Goal: Complete application form

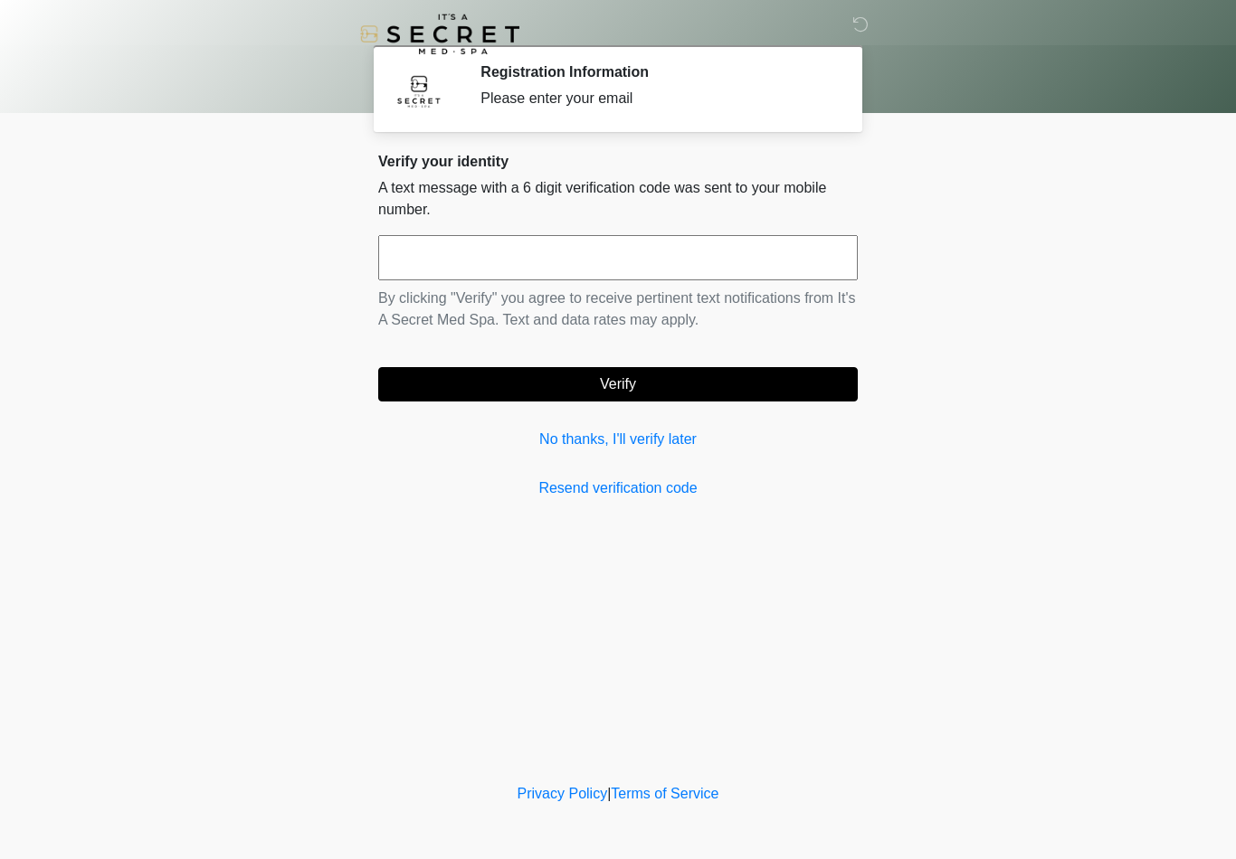
click at [605, 263] on input "text" at bounding box center [617, 257] width 479 height 45
type input "******"
click at [594, 397] on button "Verify" at bounding box center [617, 384] width 479 height 34
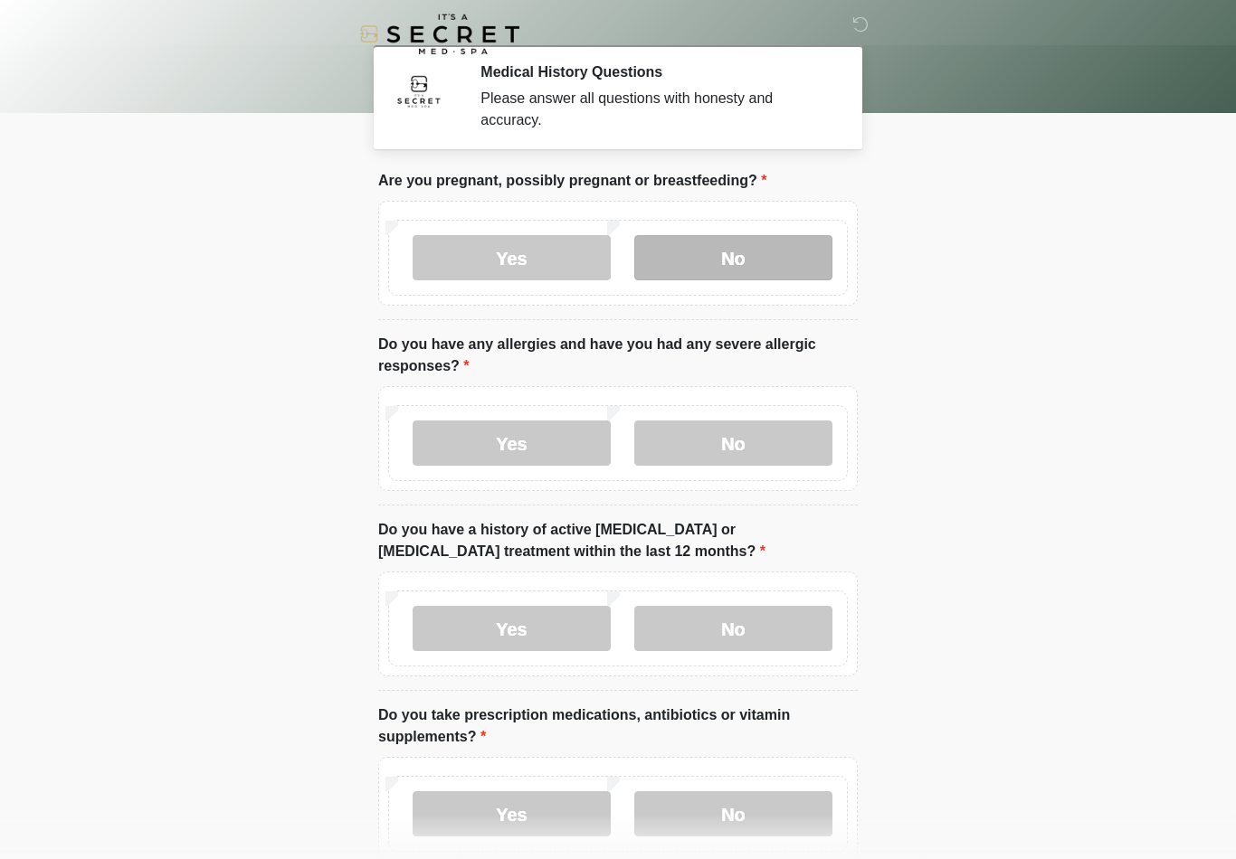
click at [741, 262] on label "No" at bounding box center [733, 257] width 198 height 45
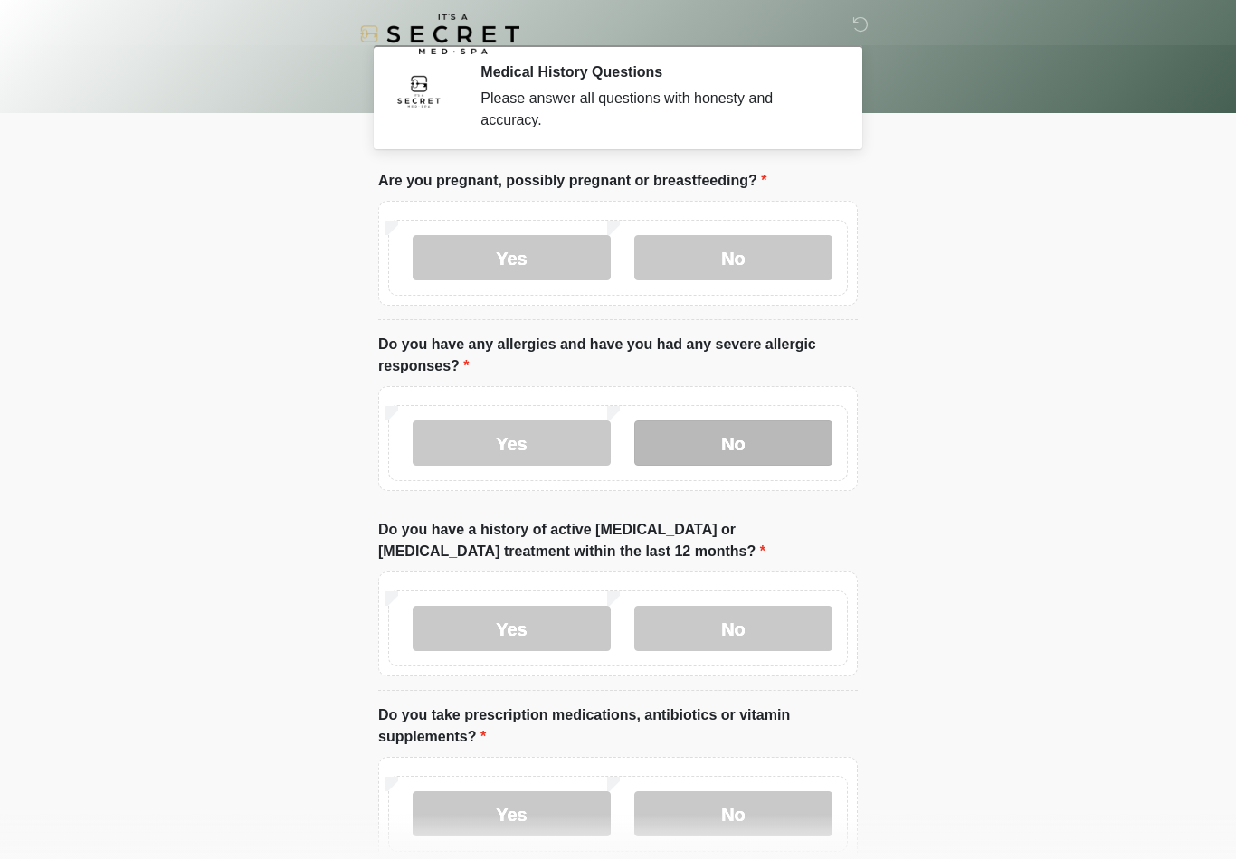
click at [748, 454] on label "No" at bounding box center [733, 443] width 198 height 45
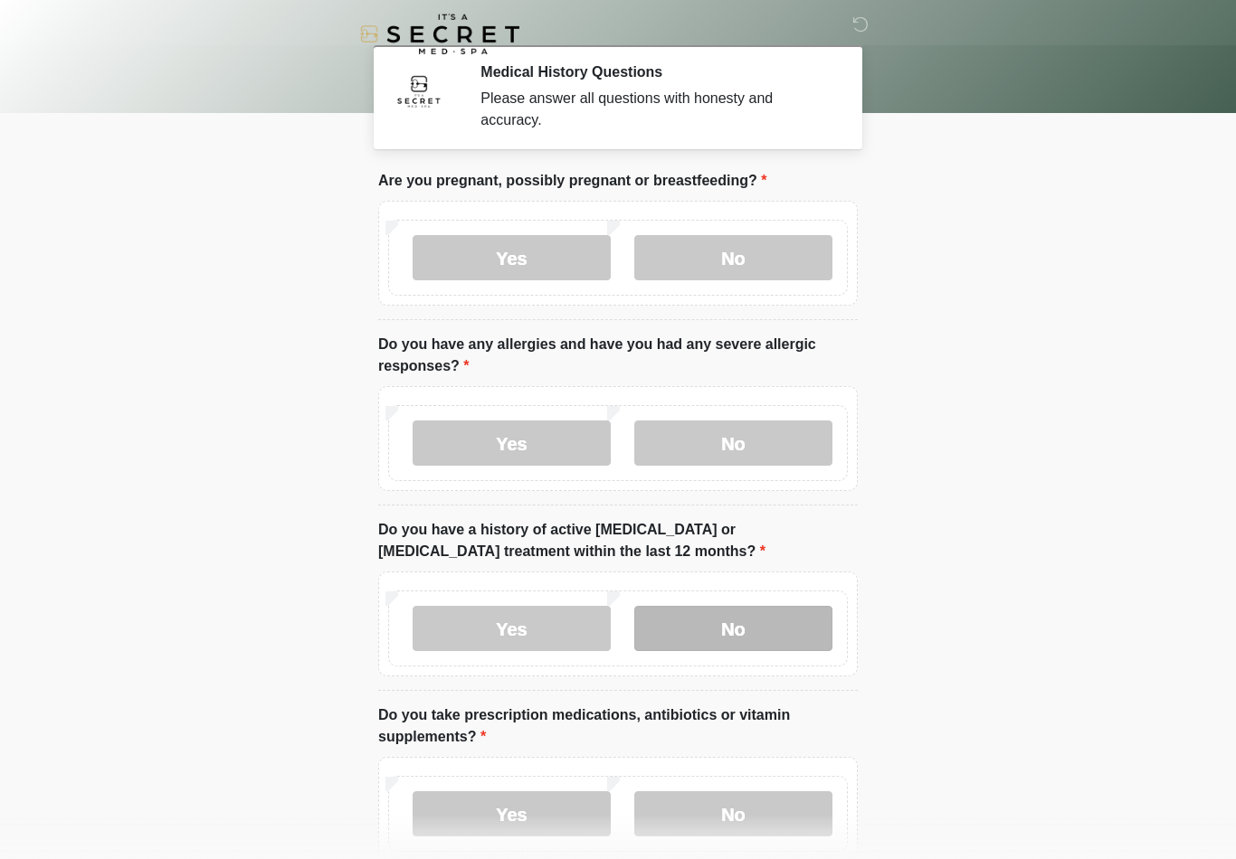
click at [740, 642] on label "No" at bounding box center [733, 628] width 198 height 45
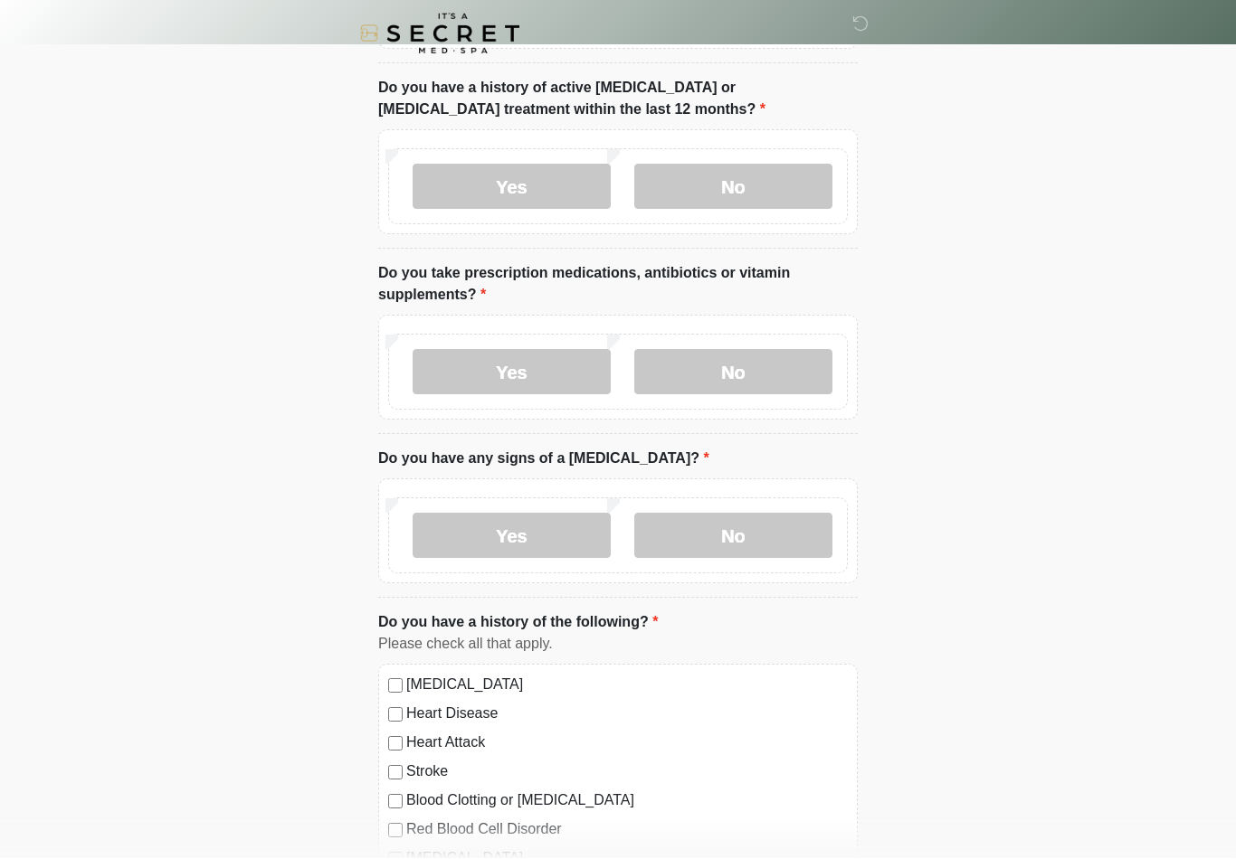
scroll to position [442, 0]
click at [508, 380] on label "Yes" at bounding box center [512, 371] width 198 height 45
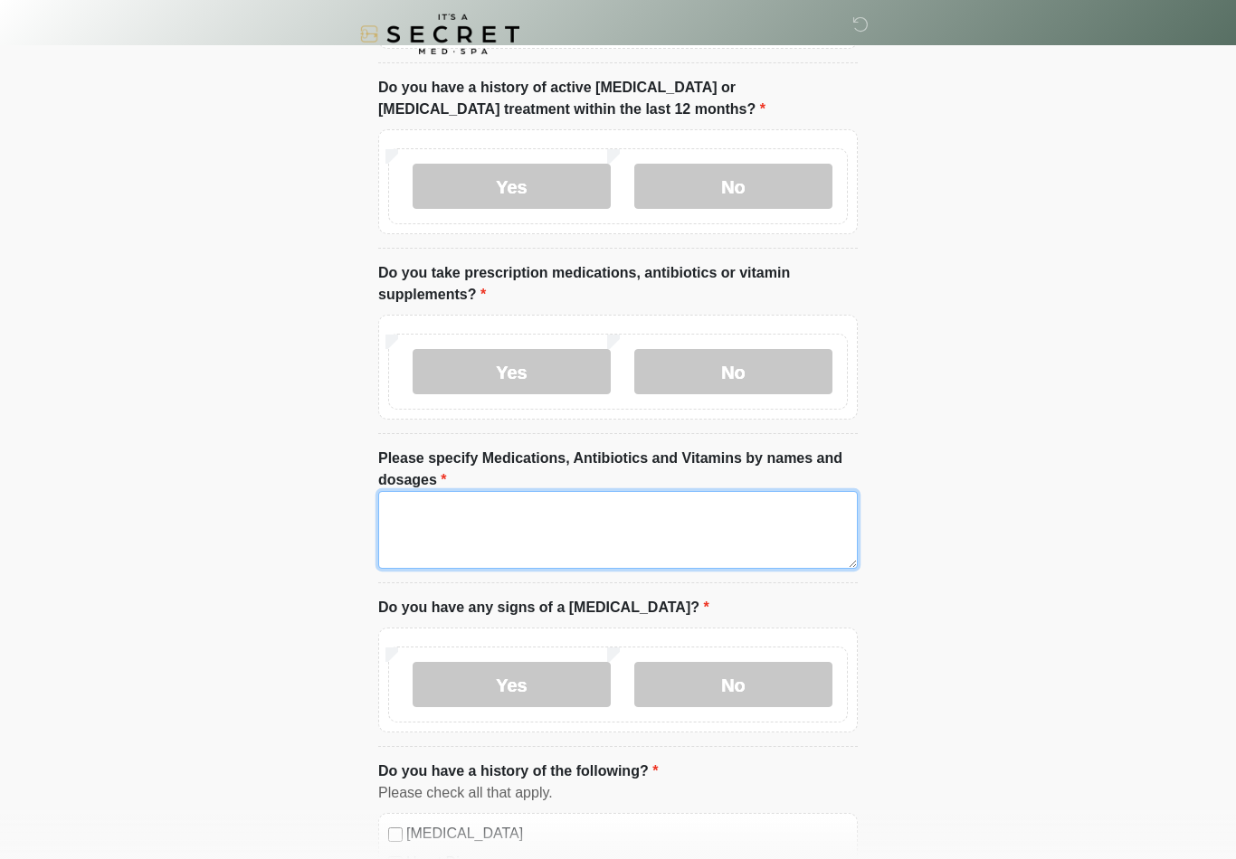
click at [507, 521] on textarea "Please specify Medications, Antibiotics and Vitamins by names and dosages" at bounding box center [617, 530] width 479 height 78
type textarea "********* **** **** ****"
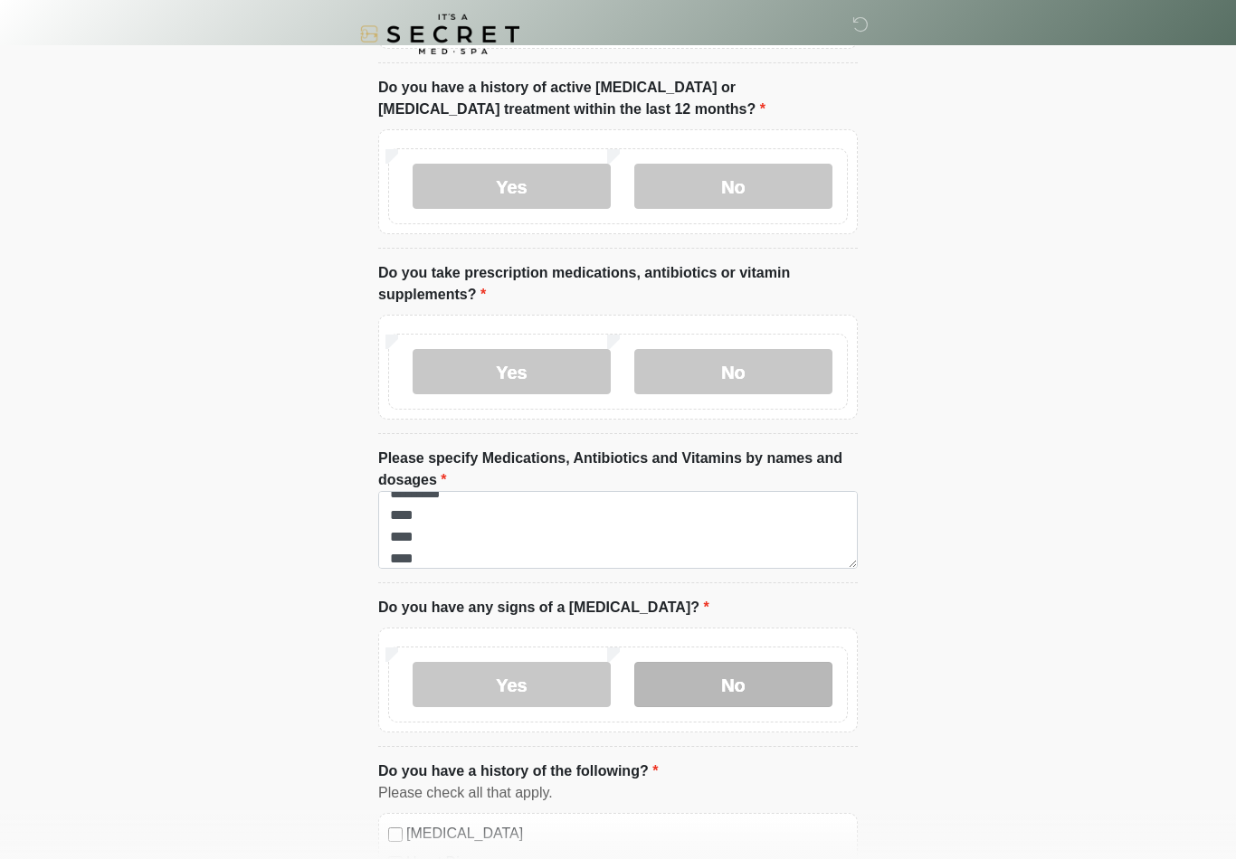
click at [721, 694] on label "No" at bounding box center [733, 684] width 198 height 45
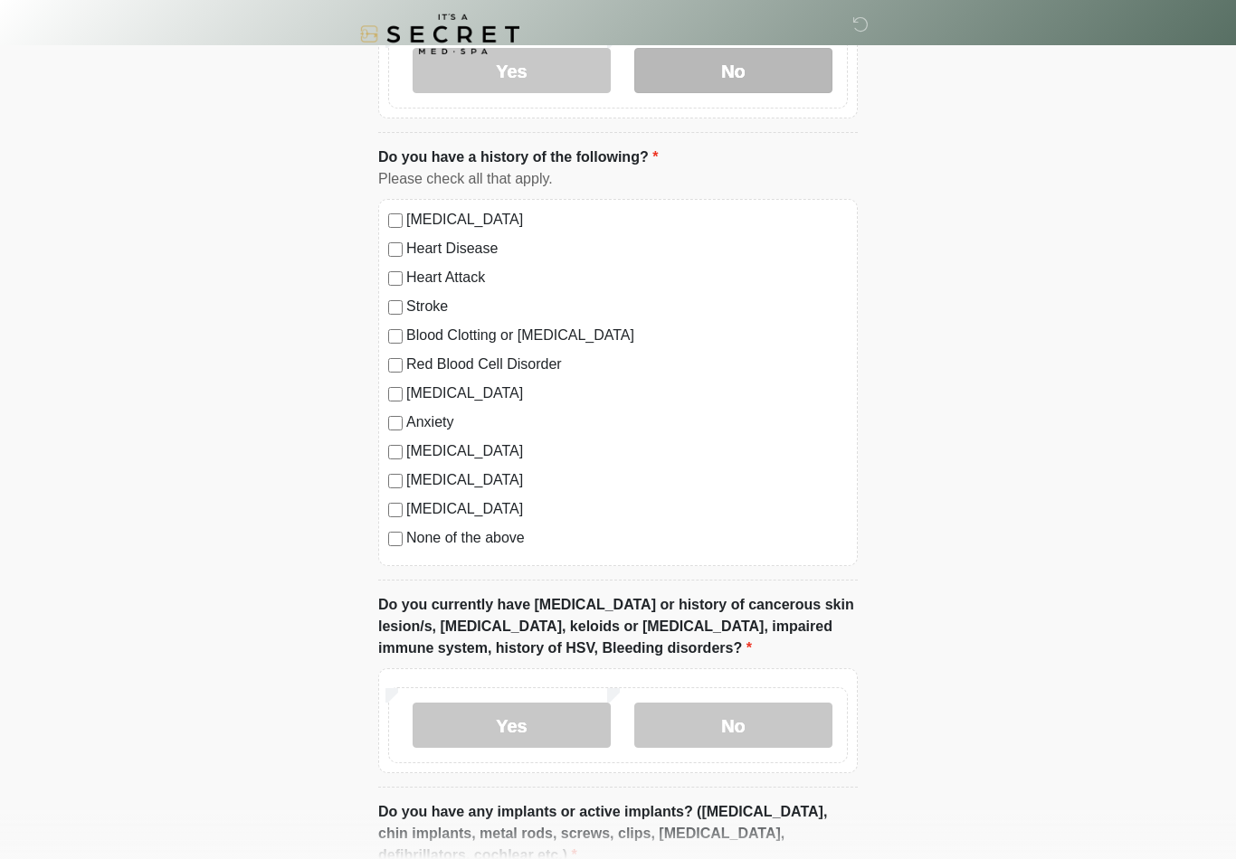
scroll to position [1058, 0]
click at [397, 544] on div "None of the above" at bounding box center [618, 537] width 460 height 22
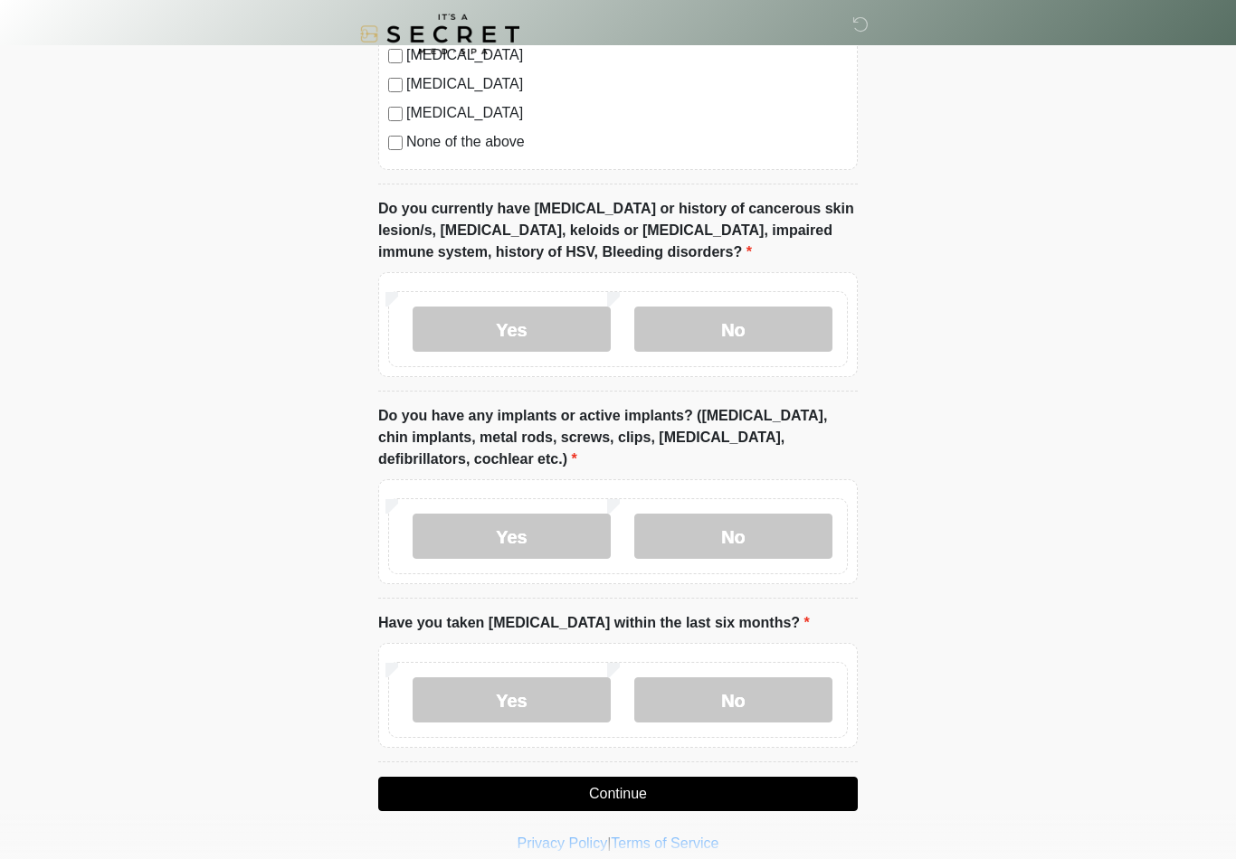
scroll to position [1454, 0]
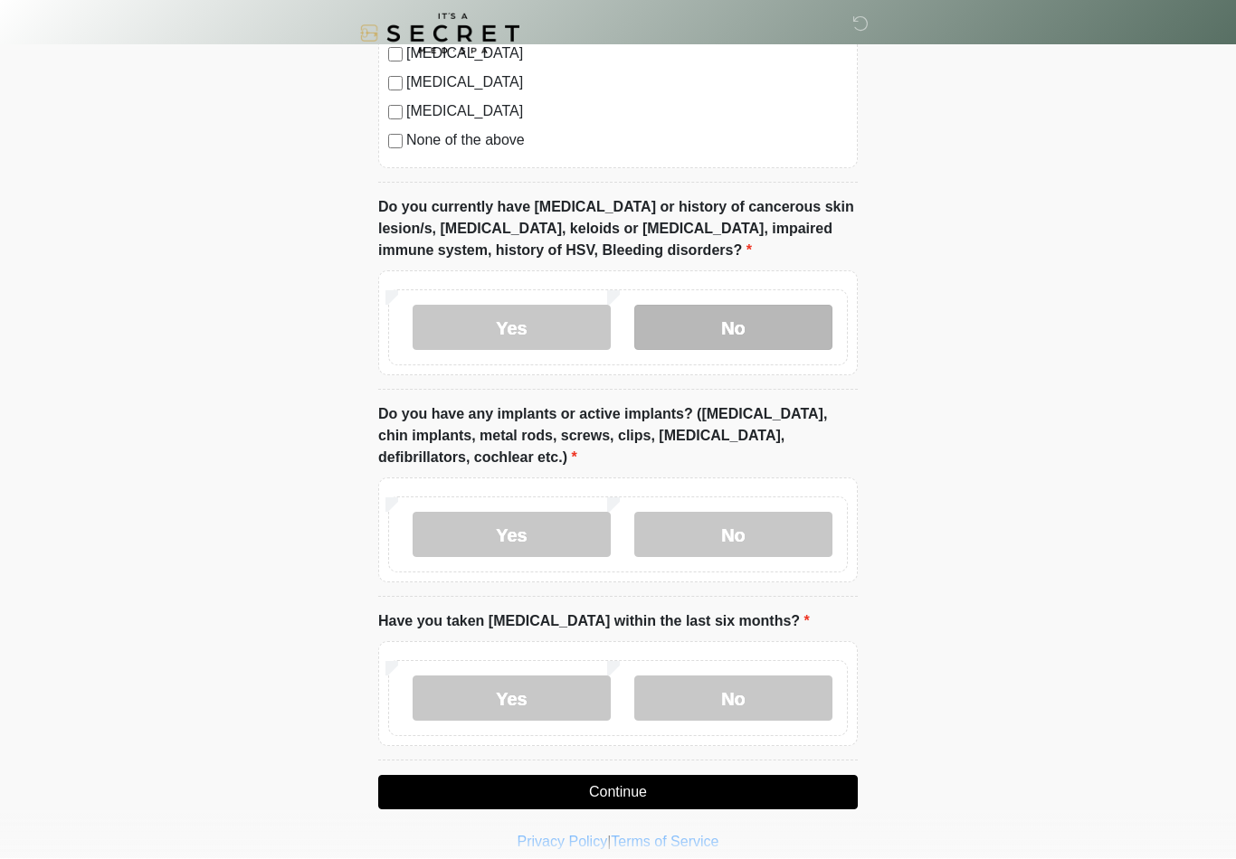
click at [730, 330] on label "No" at bounding box center [733, 328] width 198 height 45
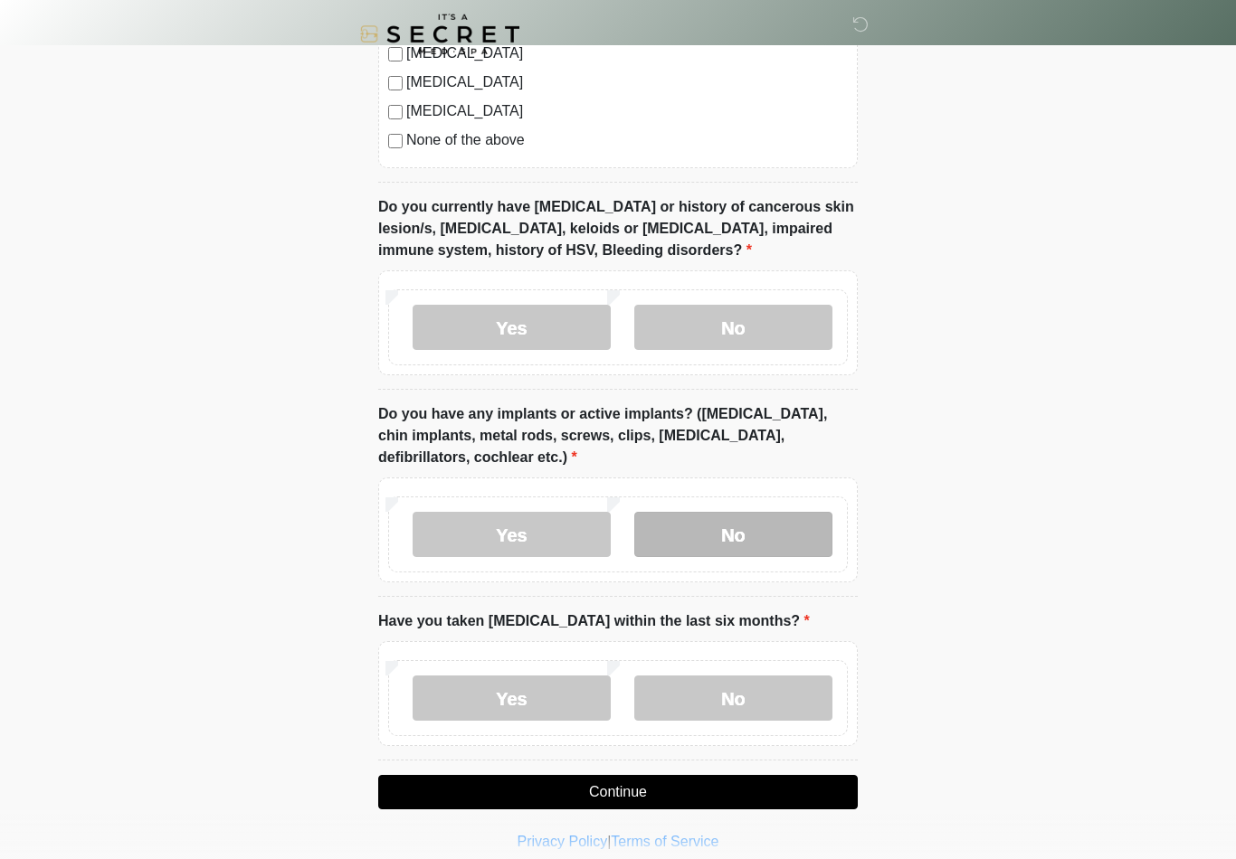
click at [738, 542] on label "No" at bounding box center [733, 534] width 198 height 45
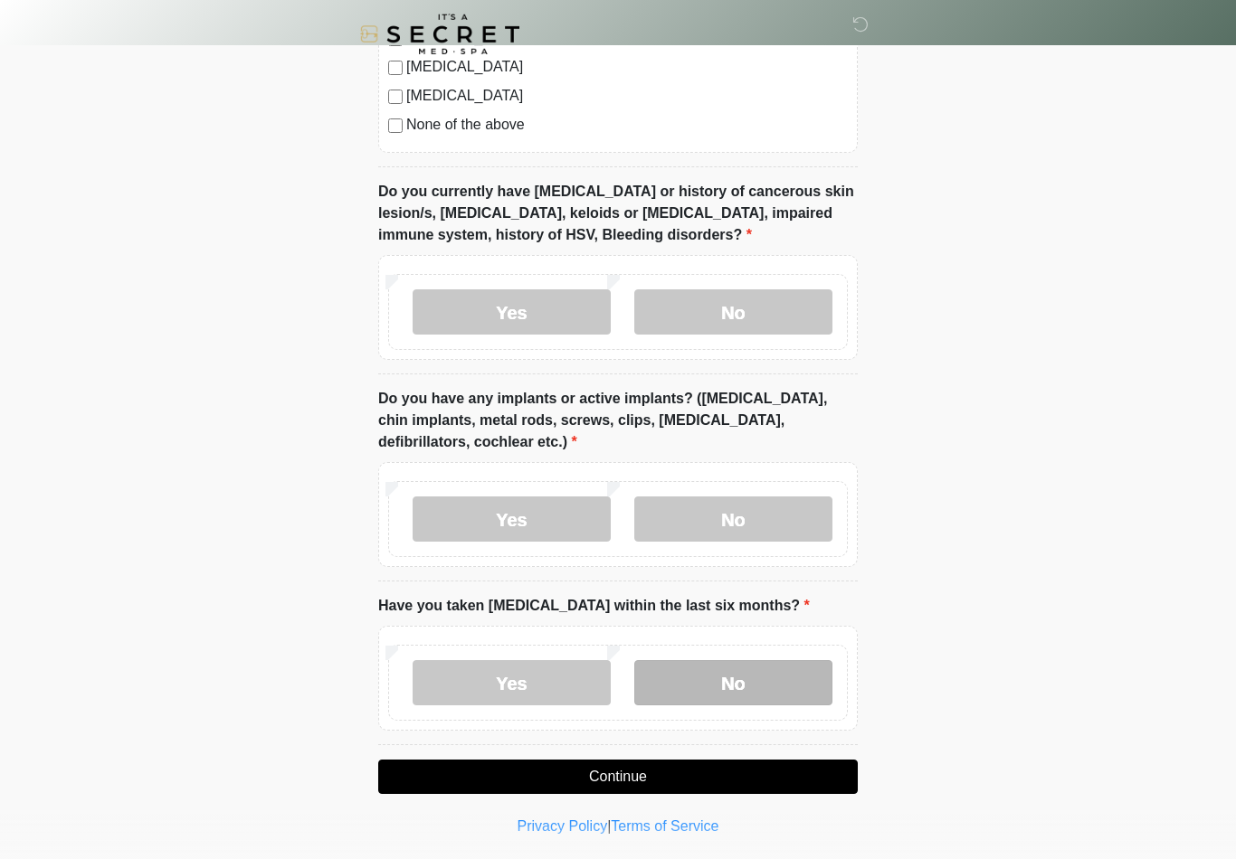
click at [720, 688] on label "No" at bounding box center [733, 682] width 198 height 45
click at [733, 766] on button "Continue" at bounding box center [617, 777] width 479 height 34
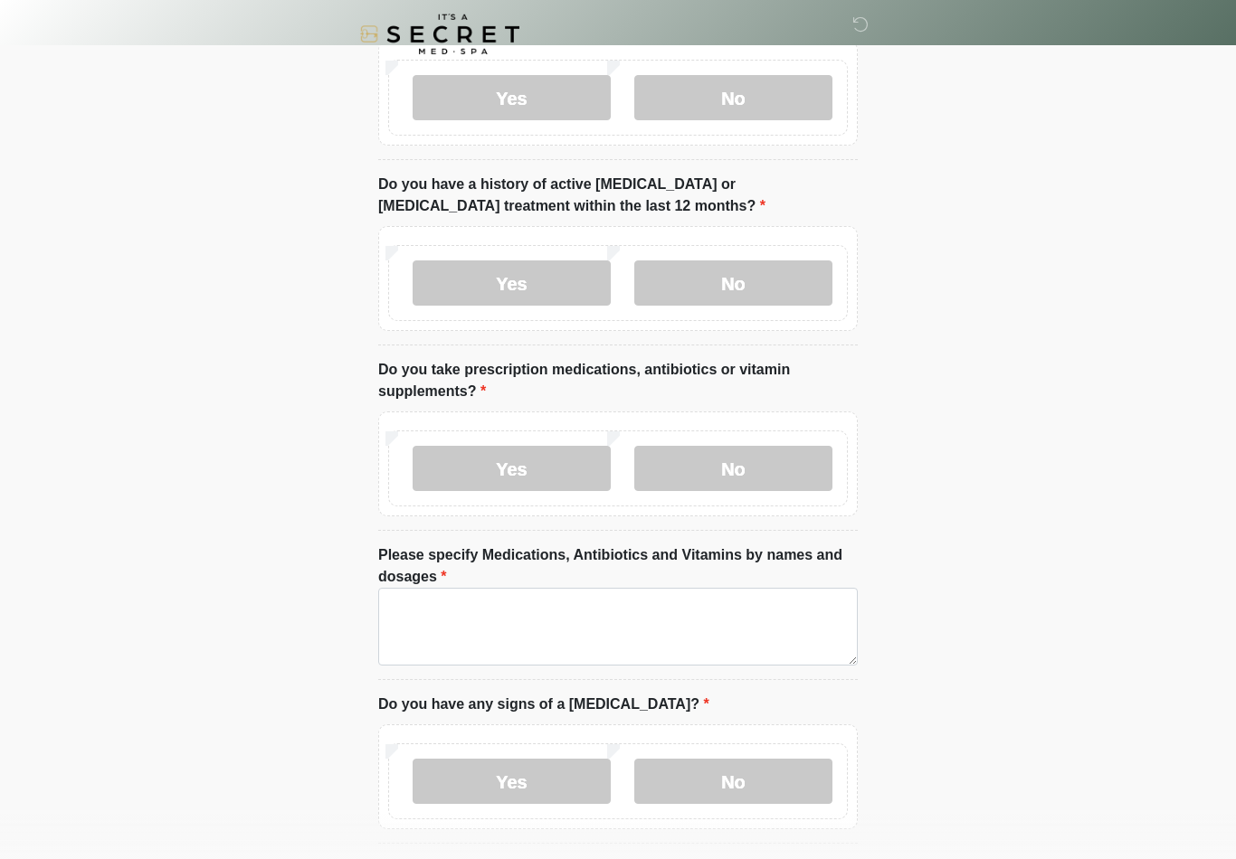
scroll to position [0, 0]
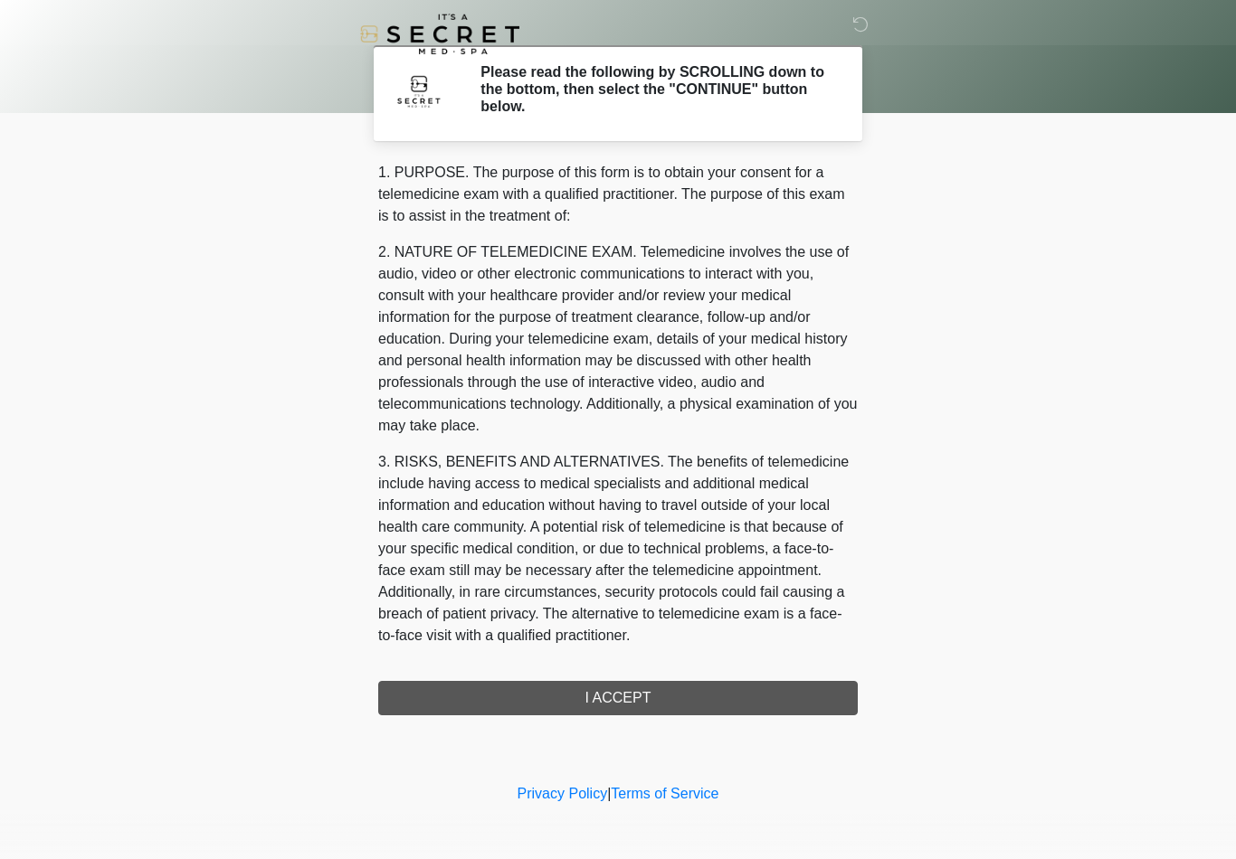
click at [717, 689] on div "1. PURPOSE. The purpose of this form is to obtain your consent for a telemedici…" at bounding box center [617, 439] width 479 height 554
click at [670, 689] on div "1. PURPOSE. The purpose of this form is to obtain your consent for a telemedici…" at bounding box center [617, 439] width 479 height 554
click at [630, 715] on div "‎ ‎ Please read the following by SCROLLING down to the bottom, then select the …" at bounding box center [617, 390] width 543 height 744
click at [630, 714] on div "1. PURPOSE. The purpose of this form is to obtain your consent for a telemedici…" at bounding box center [617, 439] width 479 height 554
click at [639, 695] on div "1. PURPOSE. The purpose of this form is to obtain your consent for a telemedici…" at bounding box center [617, 439] width 479 height 554
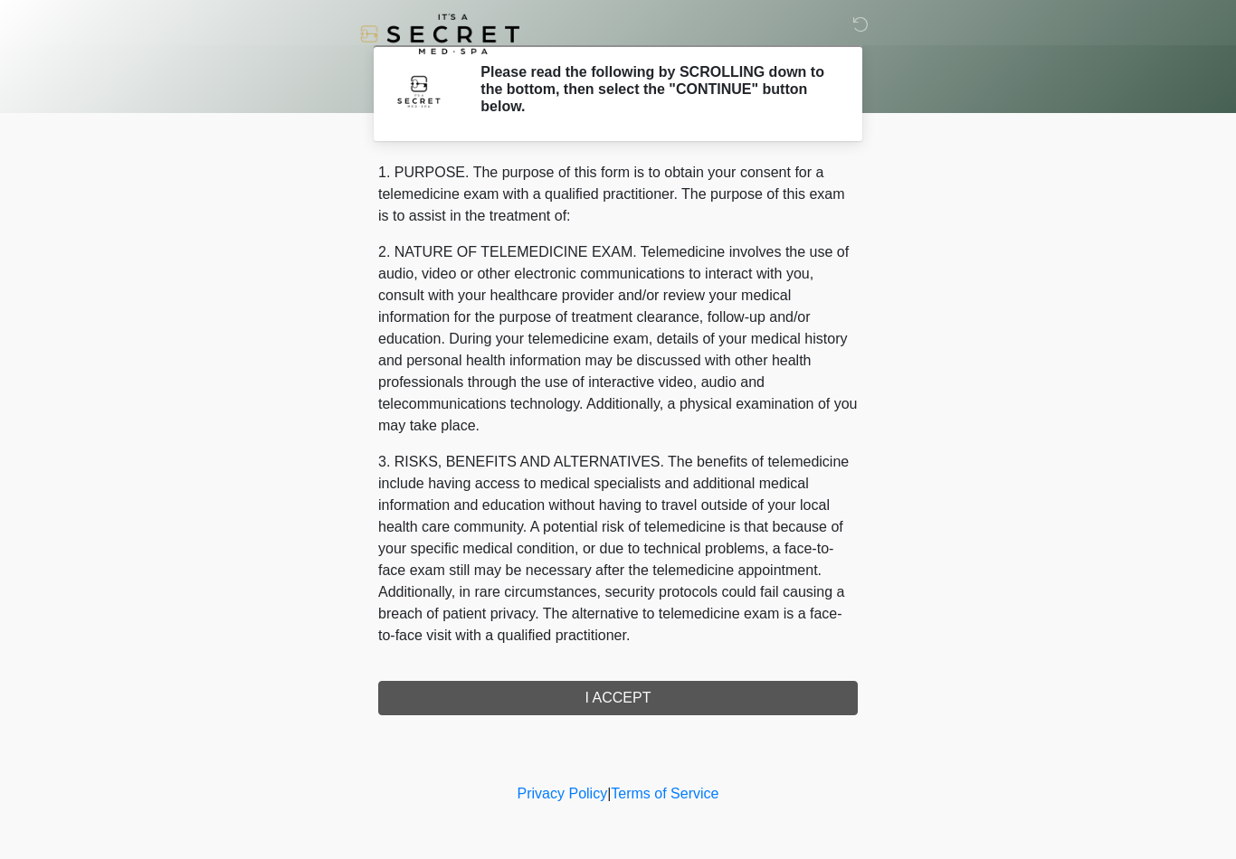
click at [623, 690] on div "1. PURPOSE. The purpose of this form is to obtain your consent for a telemedici…" at bounding box center [617, 439] width 479 height 554
click at [603, 709] on div "1. PURPOSE. The purpose of this form is to obtain your consent for a telemedici…" at bounding box center [617, 439] width 479 height 554
click at [602, 708] on div "1. PURPOSE. The purpose of this form is to obtain your consent for a telemedici…" at bounding box center [617, 439] width 479 height 554
click at [619, 685] on div "1. PURPOSE. The purpose of this form is to obtain your consent for a telemedici…" at bounding box center [617, 439] width 479 height 554
click at [632, 703] on div "1. PURPOSE. The purpose of this form is to obtain your consent for a telemedici…" at bounding box center [617, 439] width 479 height 554
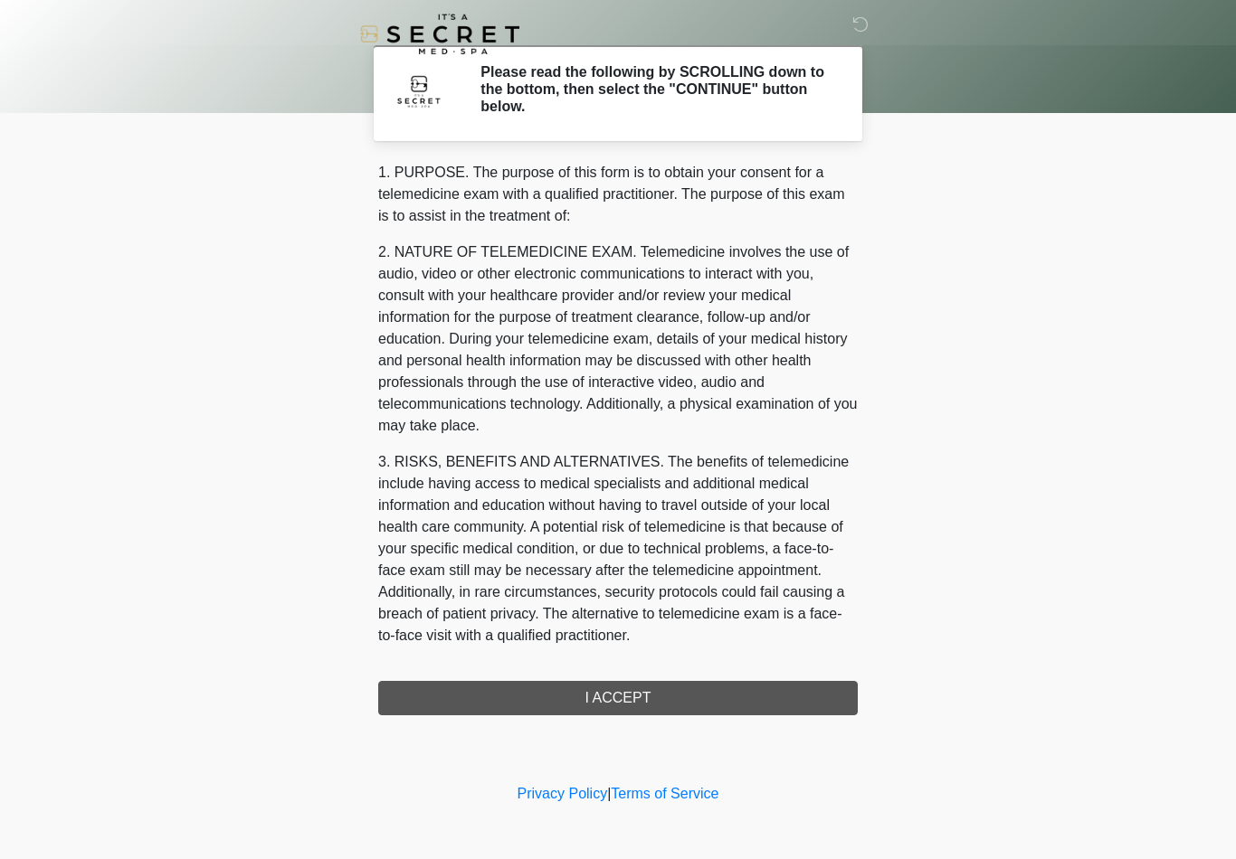
click at [632, 703] on div "1. PURPOSE. The purpose of this form is to obtain your consent for a telemedici…" at bounding box center [617, 439] width 479 height 554
click at [523, 106] on h2 "Please read the following by SCROLLING down to the bottom, then select the "CON…" at bounding box center [655, 89] width 350 height 52
click at [677, 679] on div "1. PURPOSE. The purpose of this form is to obtain your consent for a telemedici…" at bounding box center [617, 439] width 479 height 554
click at [677, 678] on div "1. PURPOSE. The purpose of this form is to obtain your consent for a telemedici…" at bounding box center [617, 439] width 479 height 554
click at [635, 681] on div "1. PURPOSE. The purpose of this form is to obtain your consent for a telemedici…" at bounding box center [617, 439] width 479 height 554
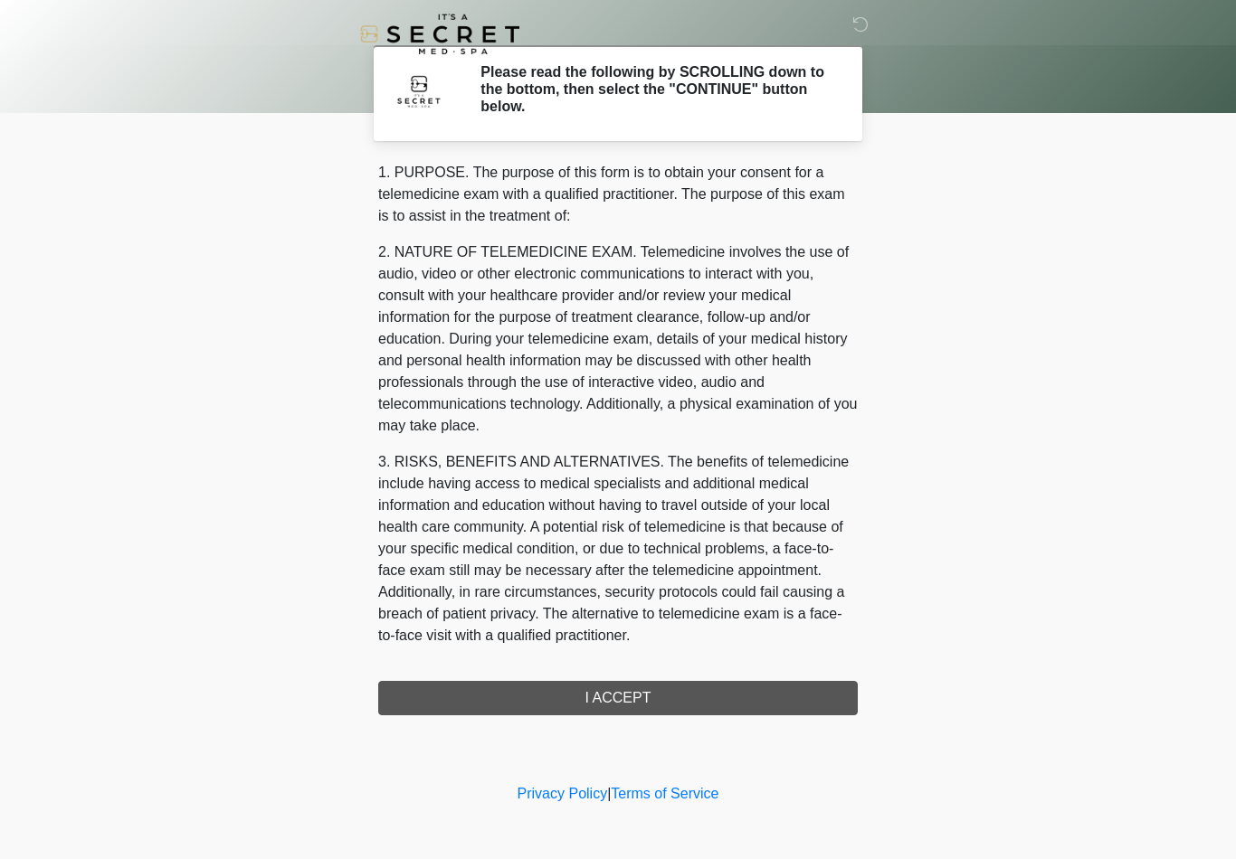
click at [950, 688] on body "‎ ‎ Please read the following by SCROLLING down to the bottom, then select the …" at bounding box center [618, 429] width 1236 height 859
click at [754, 689] on div "1. PURPOSE. The purpose of this form is to obtain your consent for a telemedici…" at bounding box center [617, 439] width 479 height 554
click at [790, 694] on div "1. PURPOSE. The purpose of this form is to obtain your consent for a telemedici…" at bounding box center [617, 439] width 479 height 554
click at [700, 696] on div "1. PURPOSE. The purpose of this form is to obtain your consent for a telemedici…" at bounding box center [617, 439] width 479 height 554
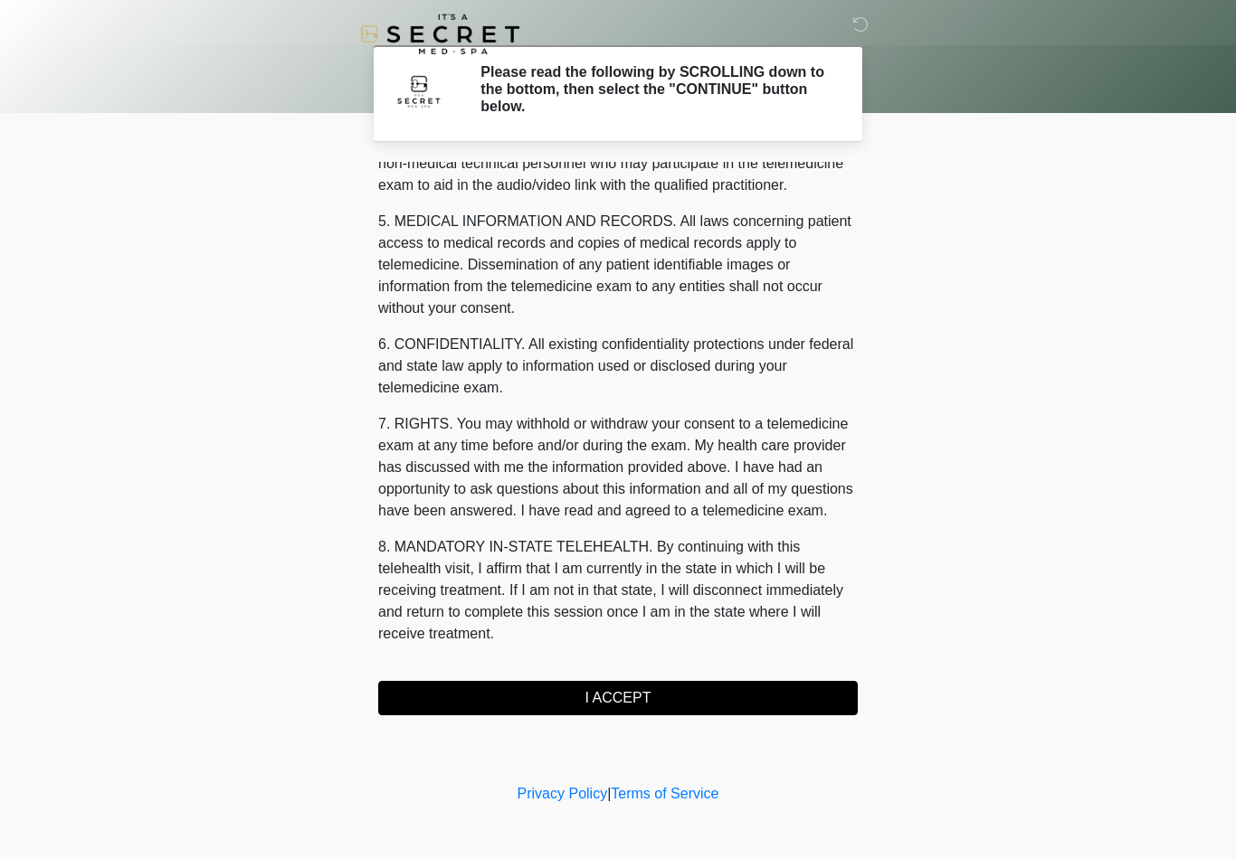
scroll to position [552, 0]
click at [649, 706] on button "I ACCEPT" at bounding box center [617, 698] width 479 height 34
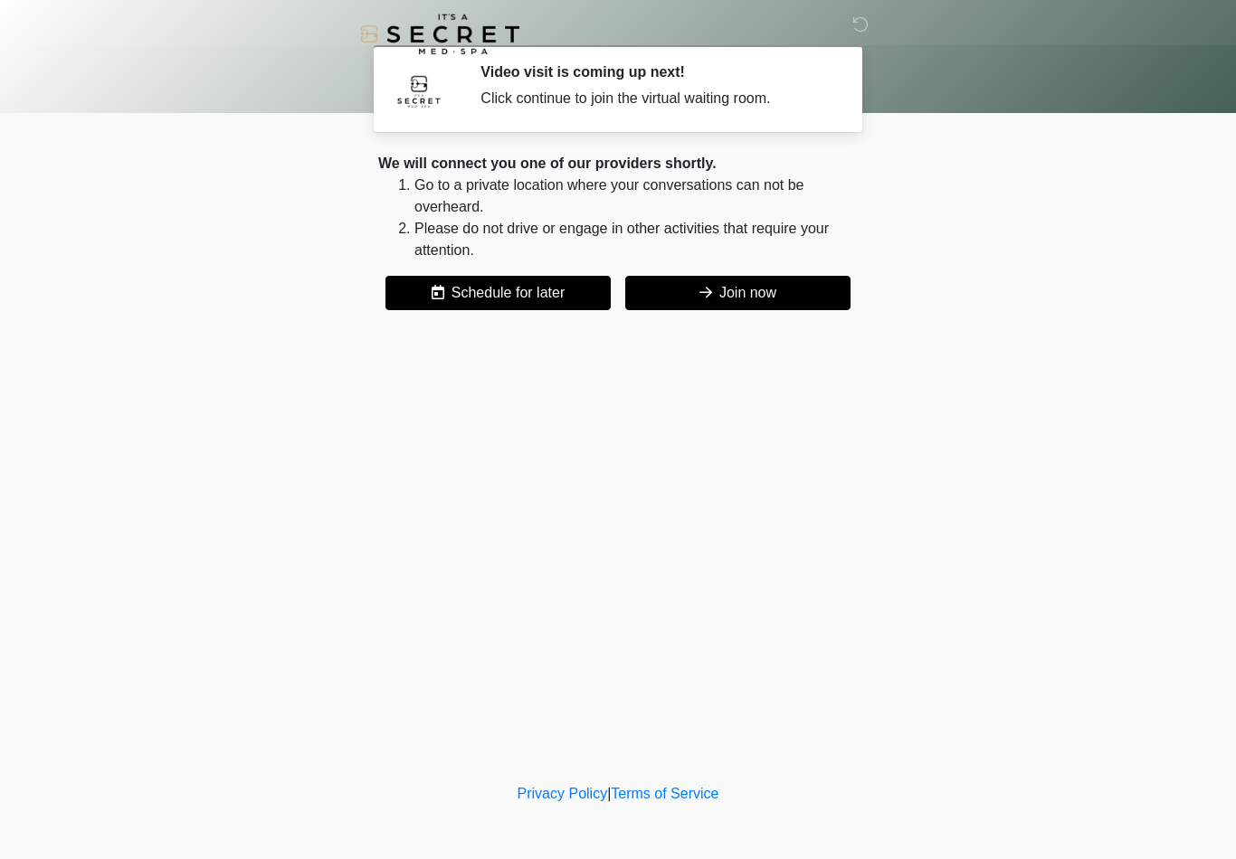
click at [716, 288] on button "Join now" at bounding box center [737, 293] width 225 height 34
